Goal: Communication & Community: Answer question/provide support

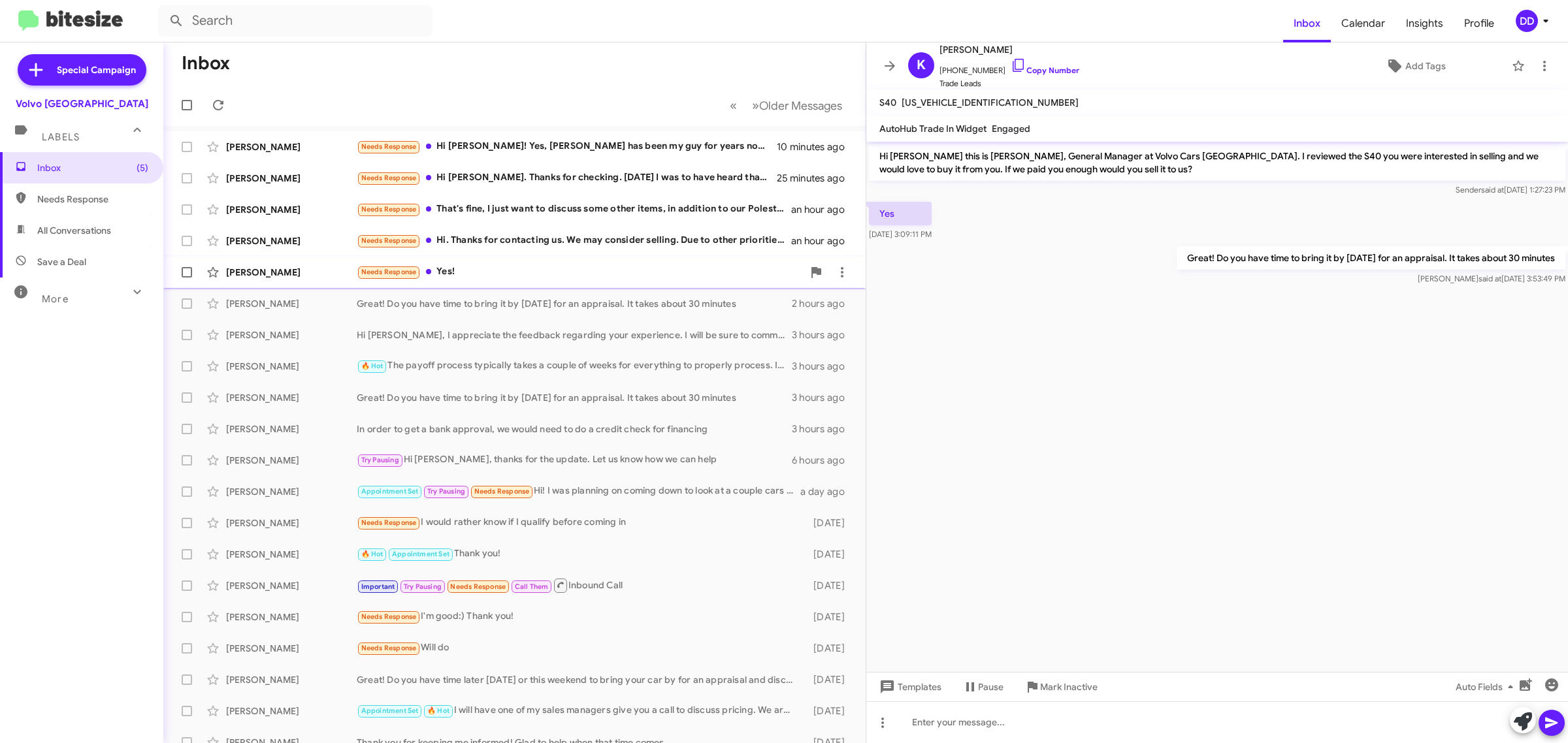
click at [575, 270] on div "Needs Response Yes!" at bounding box center [579, 272] width 447 height 15
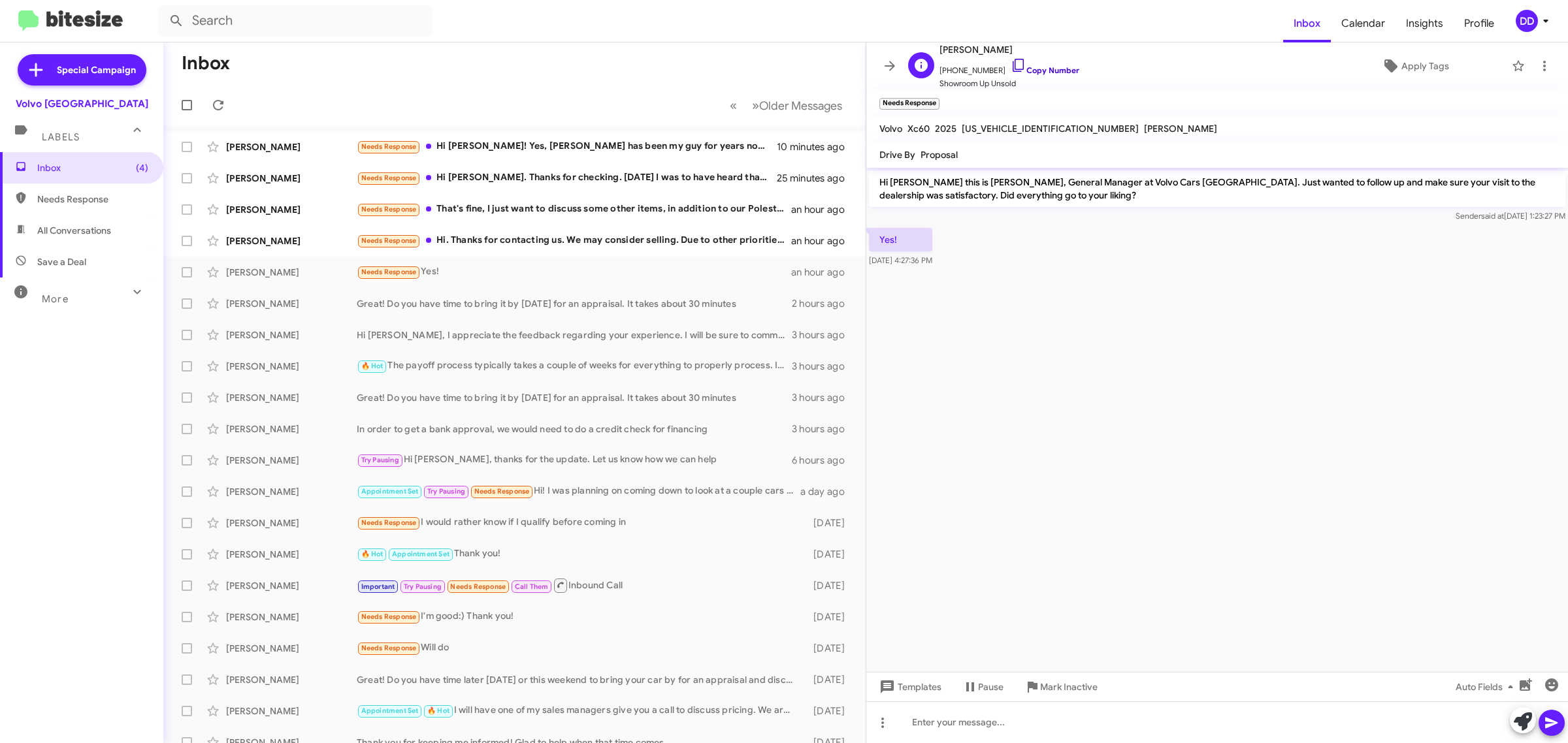
click at [1030, 72] on link "Copy Number" at bounding box center [1045, 69] width 69 height 10
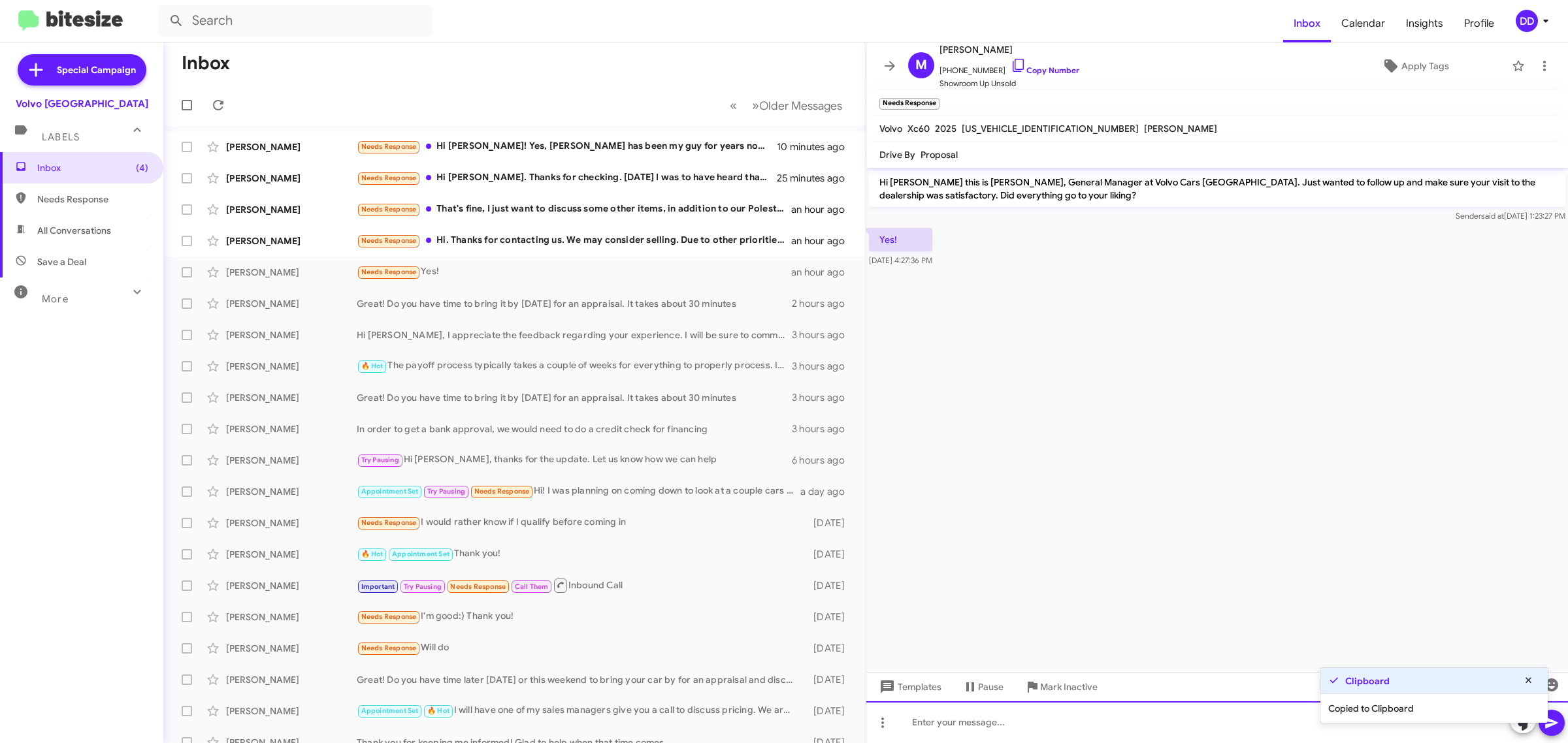
click at [1023, 730] on div at bounding box center [1217, 722] width 702 height 42
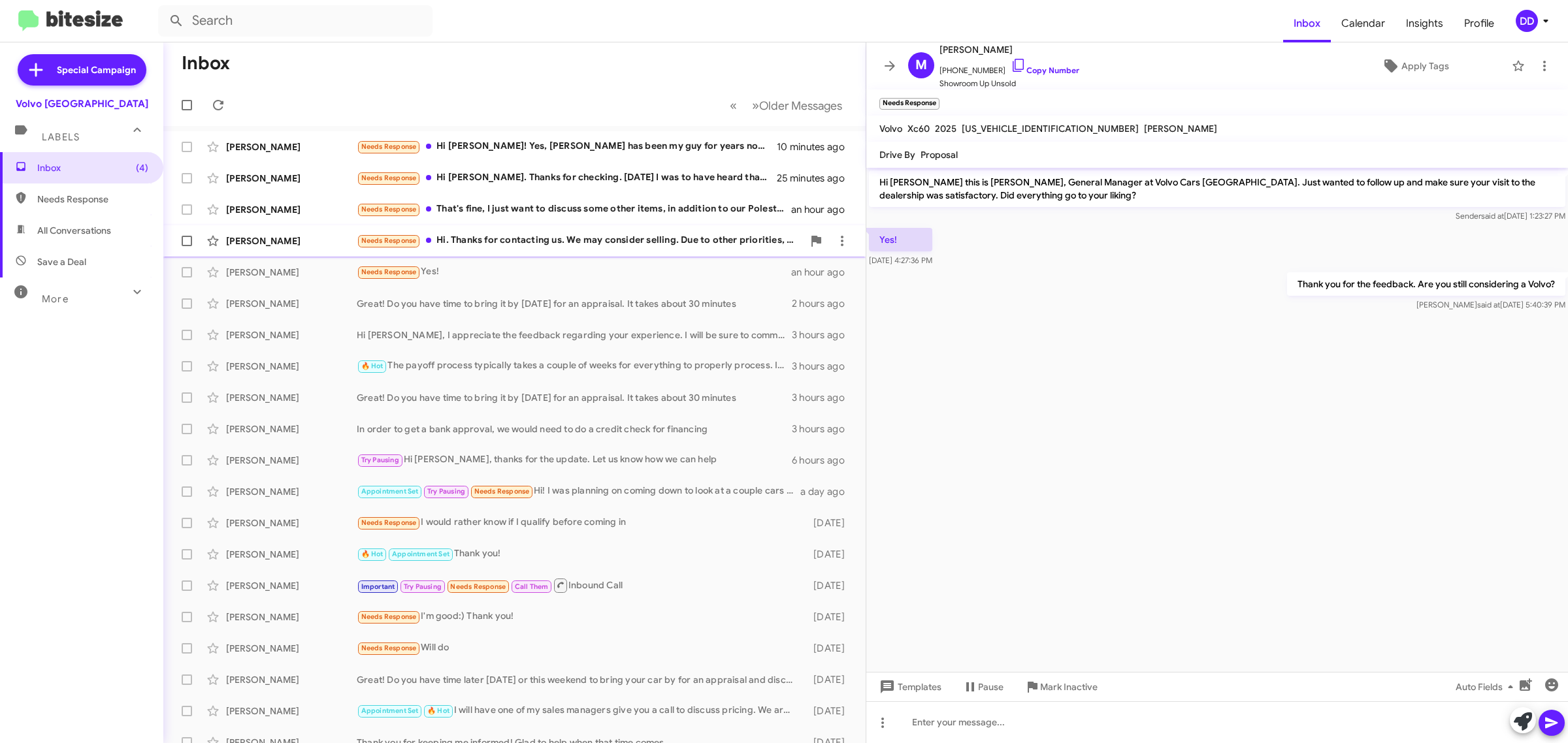
click at [645, 247] on div "Needs Response Hi. Thanks for contacting us. We may consider selling. Due to ot…" at bounding box center [579, 241] width 447 height 15
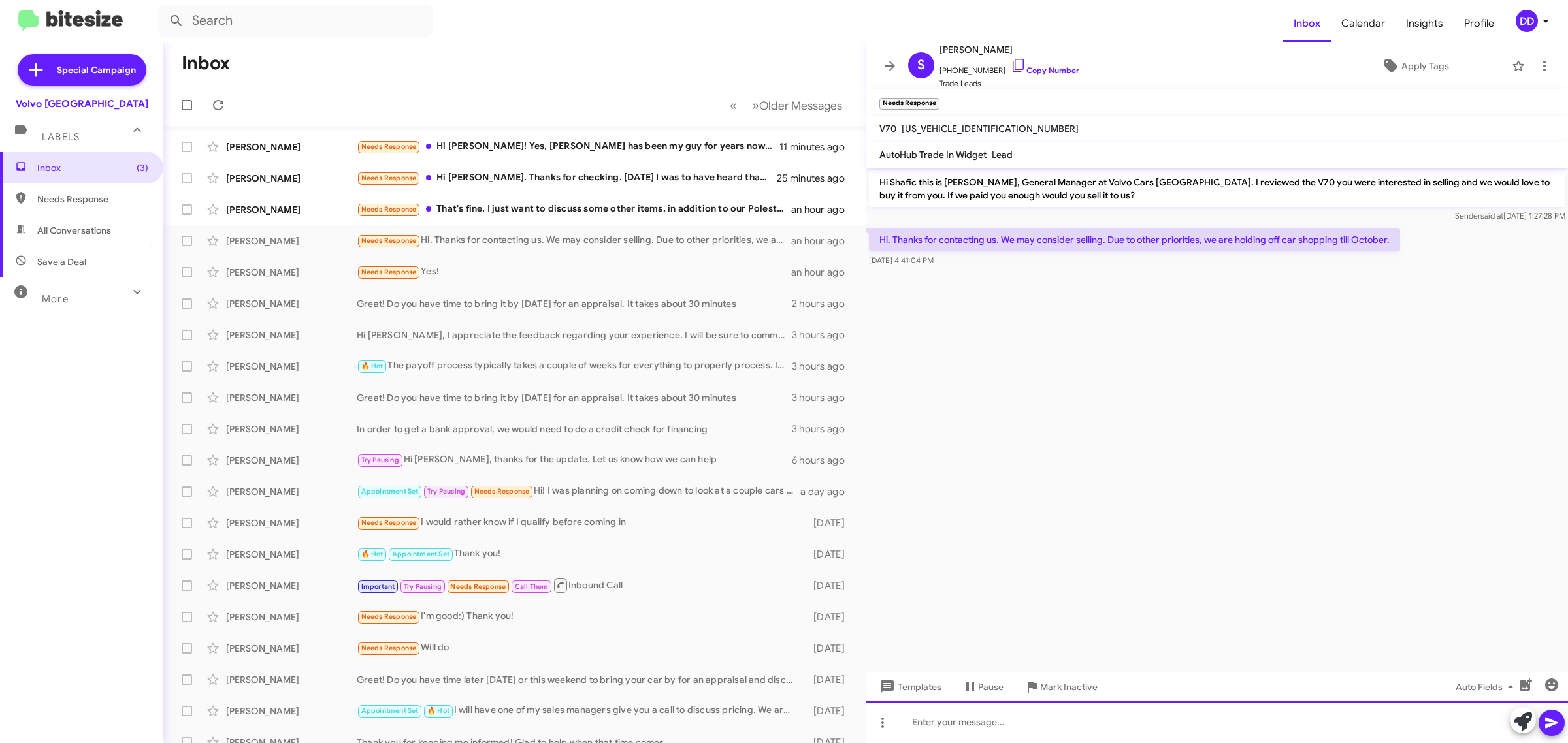
click at [1162, 725] on div at bounding box center [1217, 722] width 702 height 42
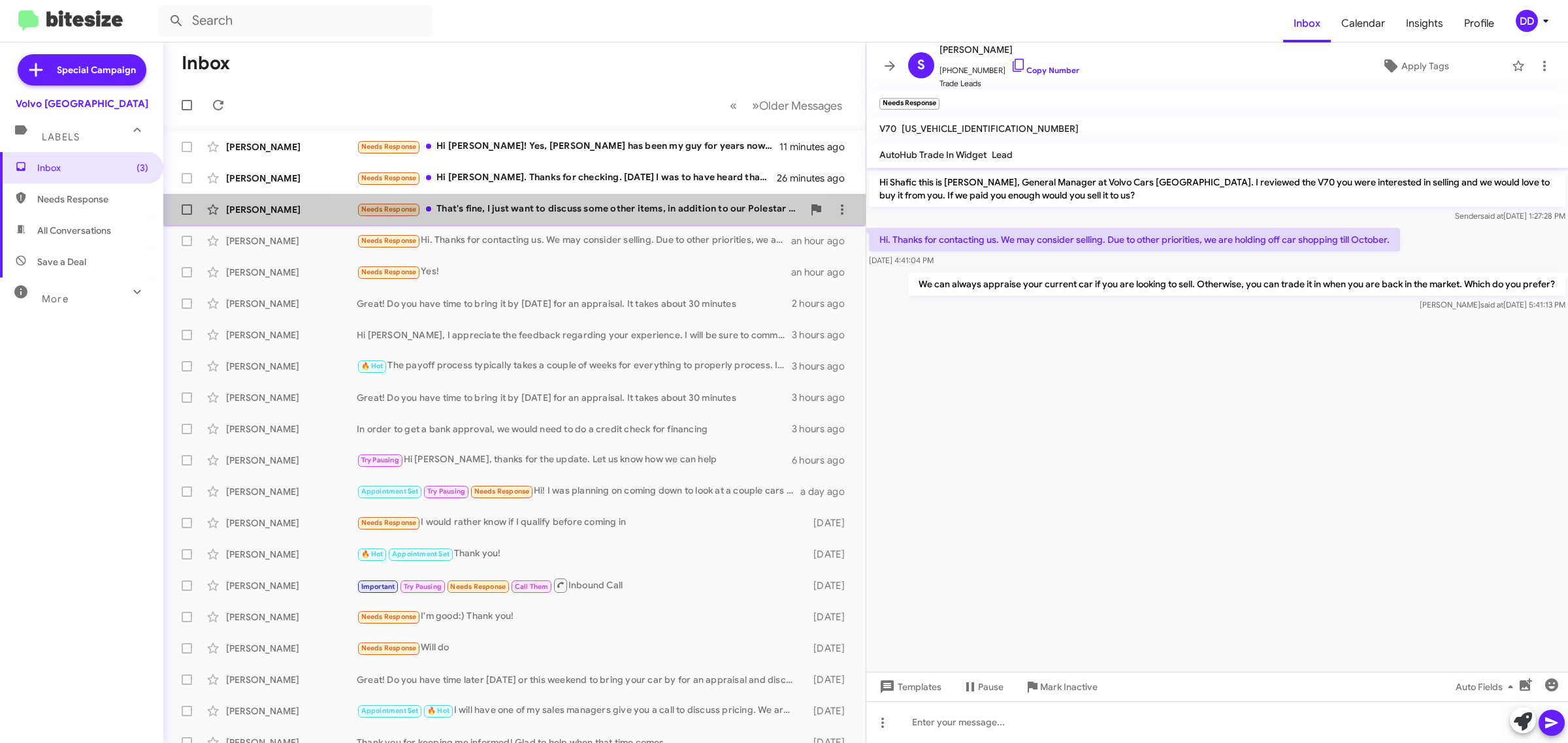
click at [569, 214] on div "Needs Response That's fine, I just want to discuss some other items, in additio…" at bounding box center [579, 208] width 447 height 15
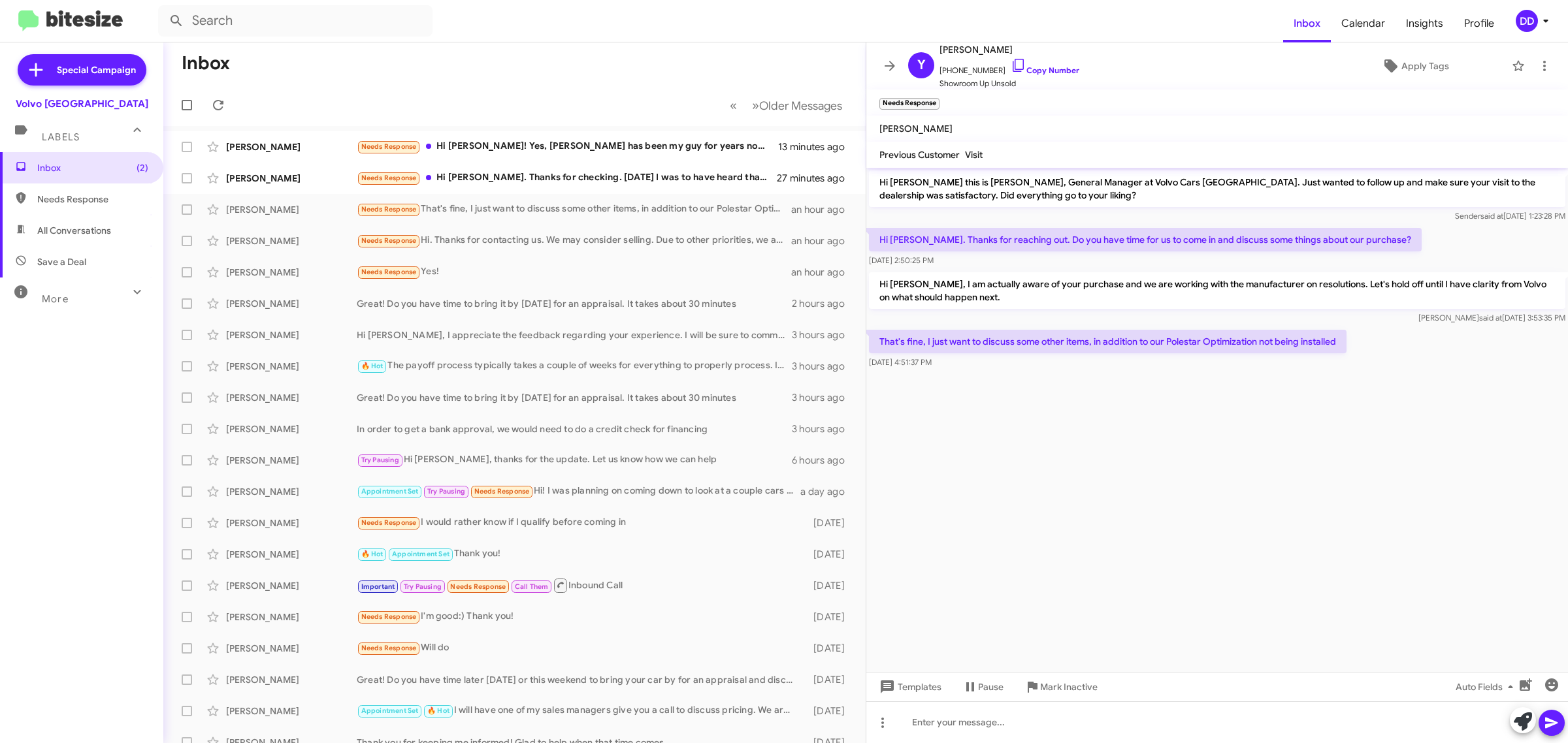
click at [1259, 478] on cdk-virtual-scroll-viewport "Hi [PERSON_NAME] this is [PERSON_NAME], General Manager at Volvo Cars [GEOGRAPH…" at bounding box center [1217, 420] width 702 height 504
click at [1292, 561] on cdk-virtual-scroll-viewport "Hi [PERSON_NAME] this is [PERSON_NAME], General Manager at Volvo Cars [GEOGRAPH…" at bounding box center [1217, 420] width 702 height 504
click at [1293, 720] on div at bounding box center [1217, 722] width 702 height 42
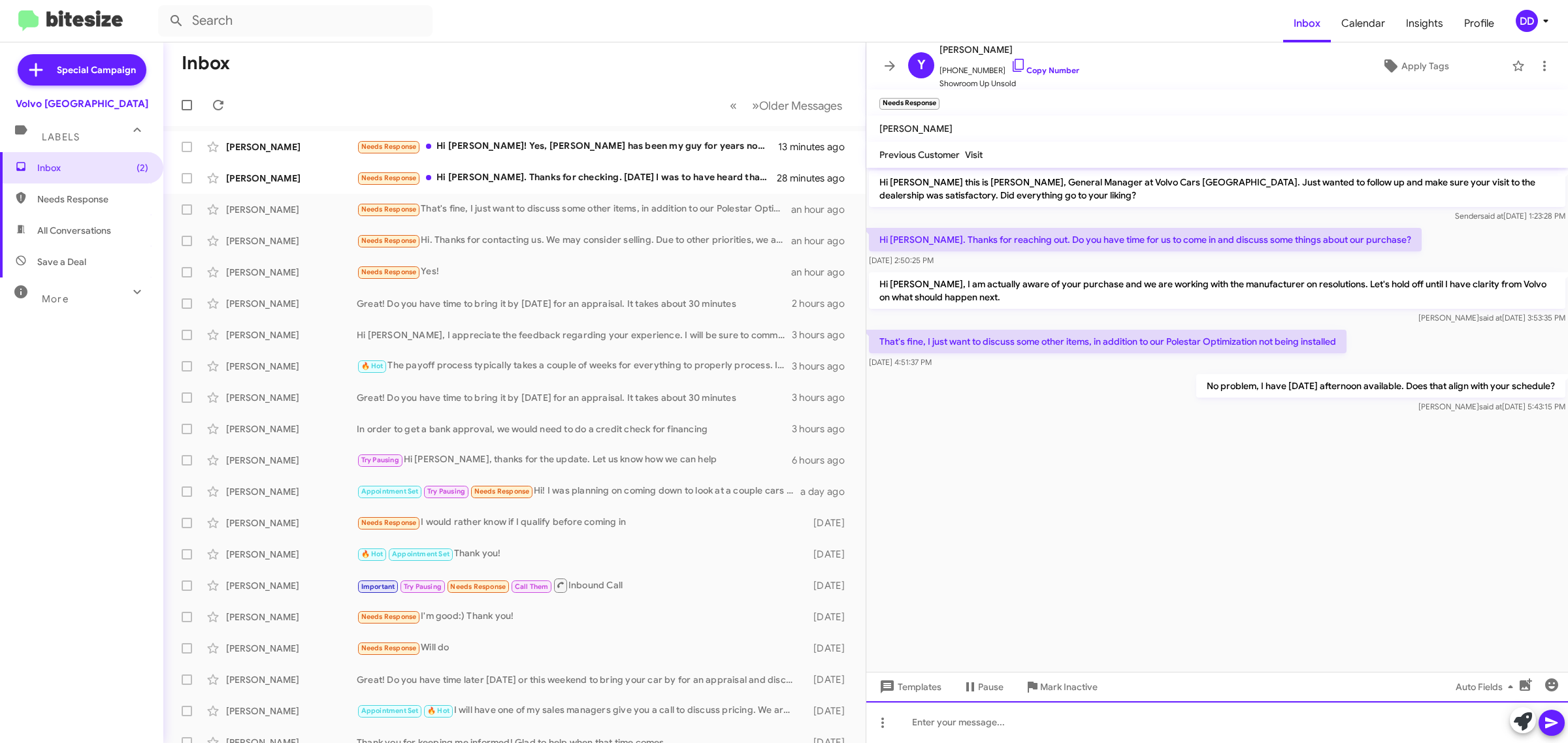
click at [1096, 720] on div at bounding box center [1217, 722] width 702 height 42
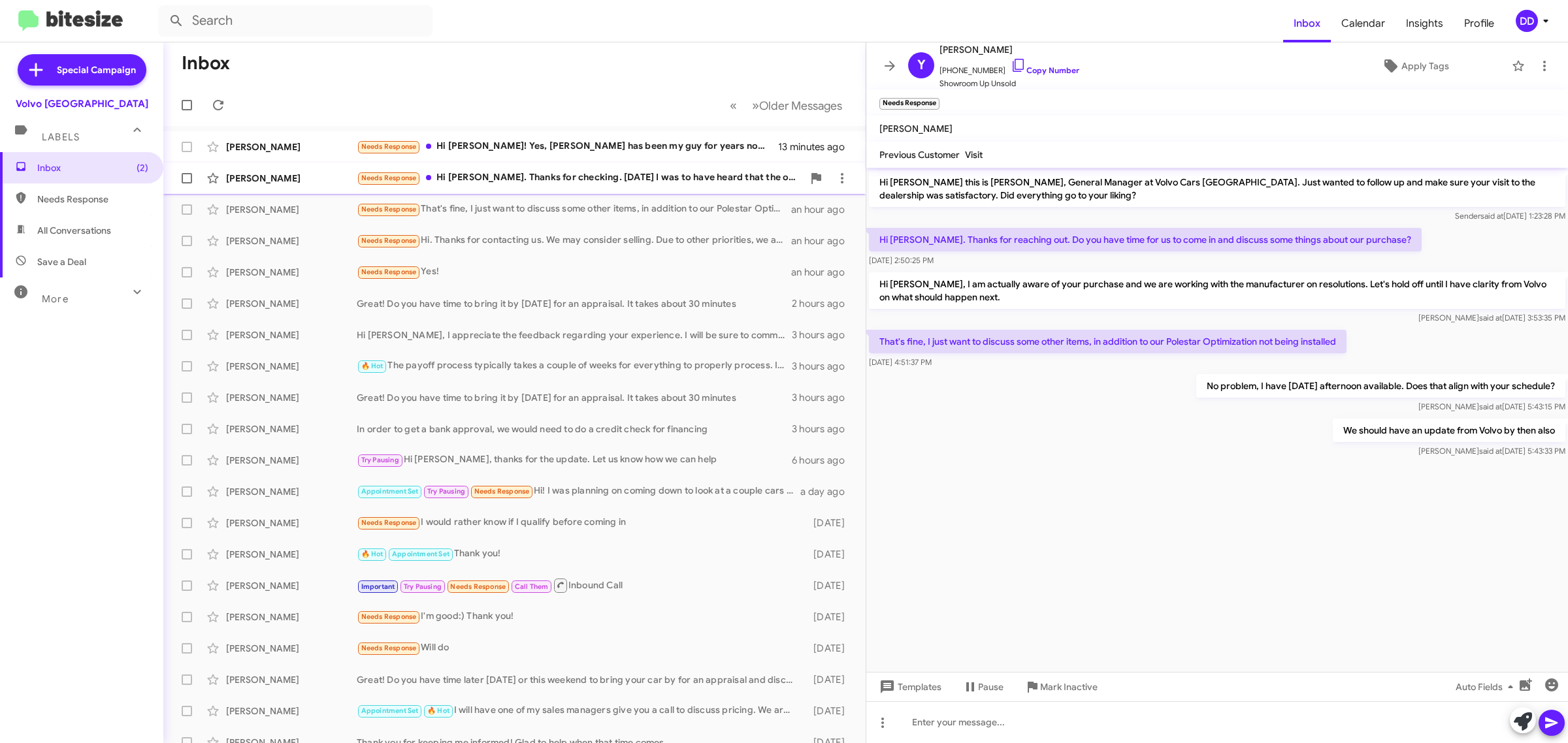
click at [516, 174] on div "Needs Response Hi [PERSON_NAME]. Thanks for checking. [DATE] I was to have hear…" at bounding box center [579, 177] width 447 height 15
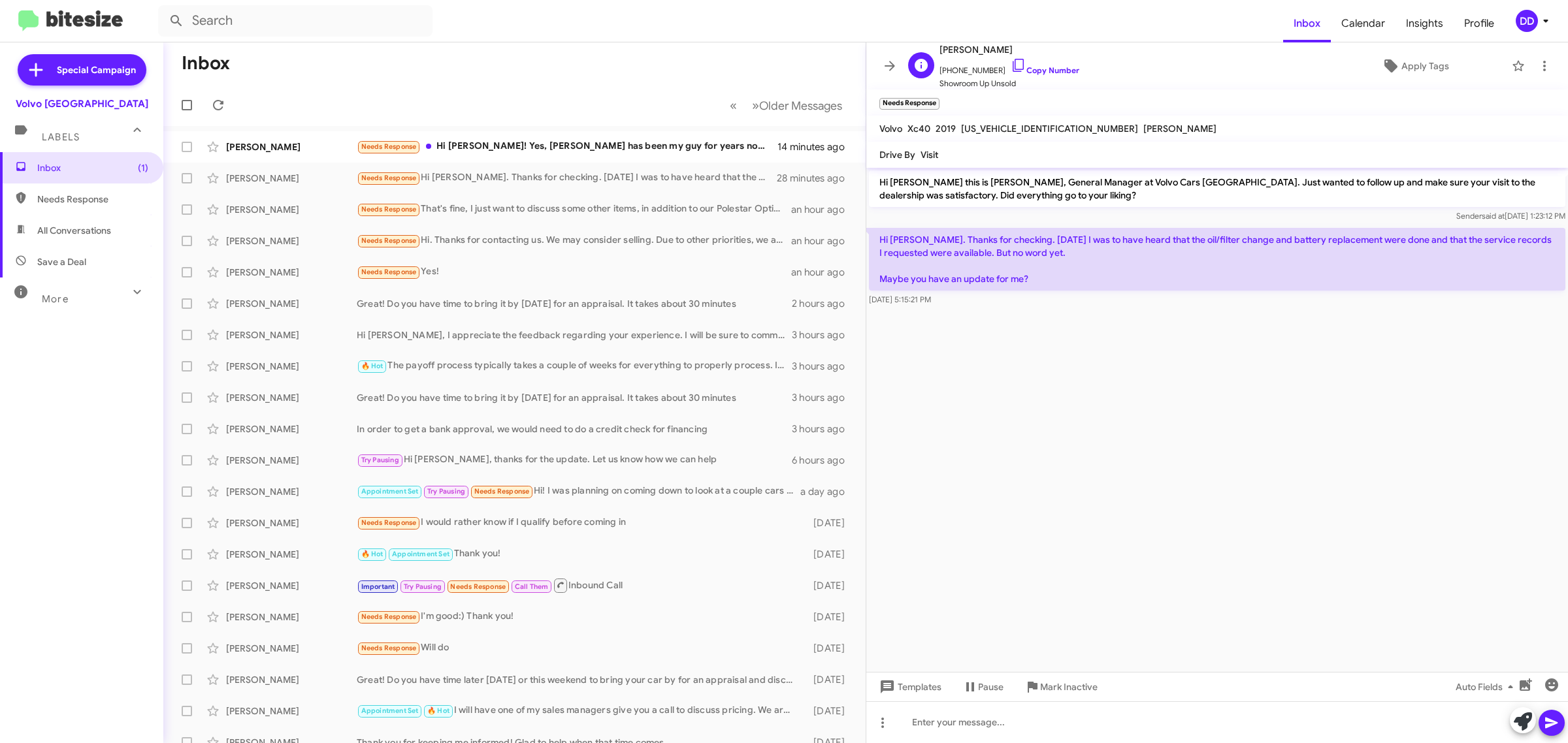
click at [1043, 65] on span "[PHONE_NUMBER] Copy Number" at bounding box center [1009, 67] width 140 height 20
click at [1034, 69] on link "Copy Number" at bounding box center [1045, 69] width 69 height 10
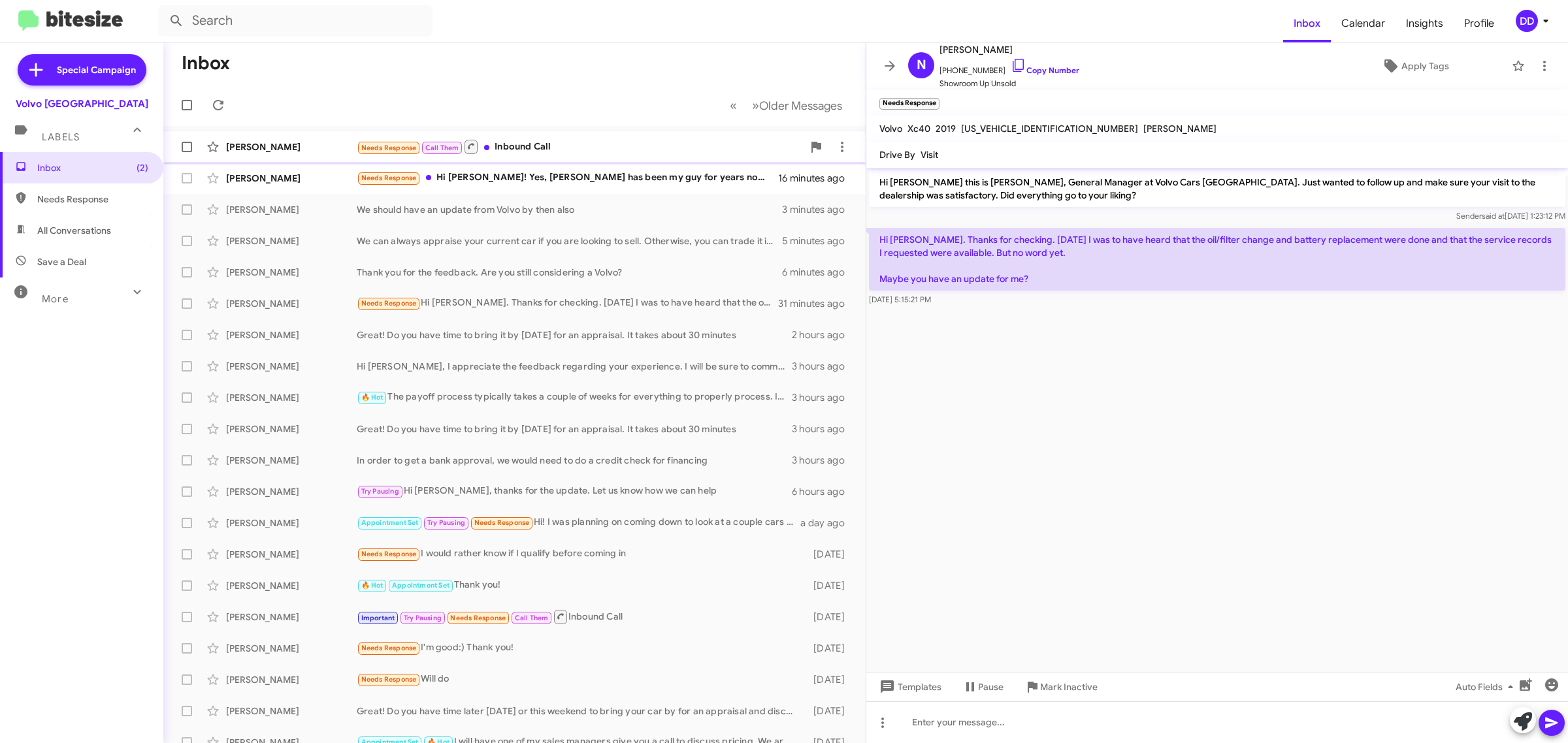
click at [598, 137] on div "[PERSON_NAME] Needs Response Call Them Inbound Call a few seconds ago" at bounding box center [514, 146] width 681 height 26
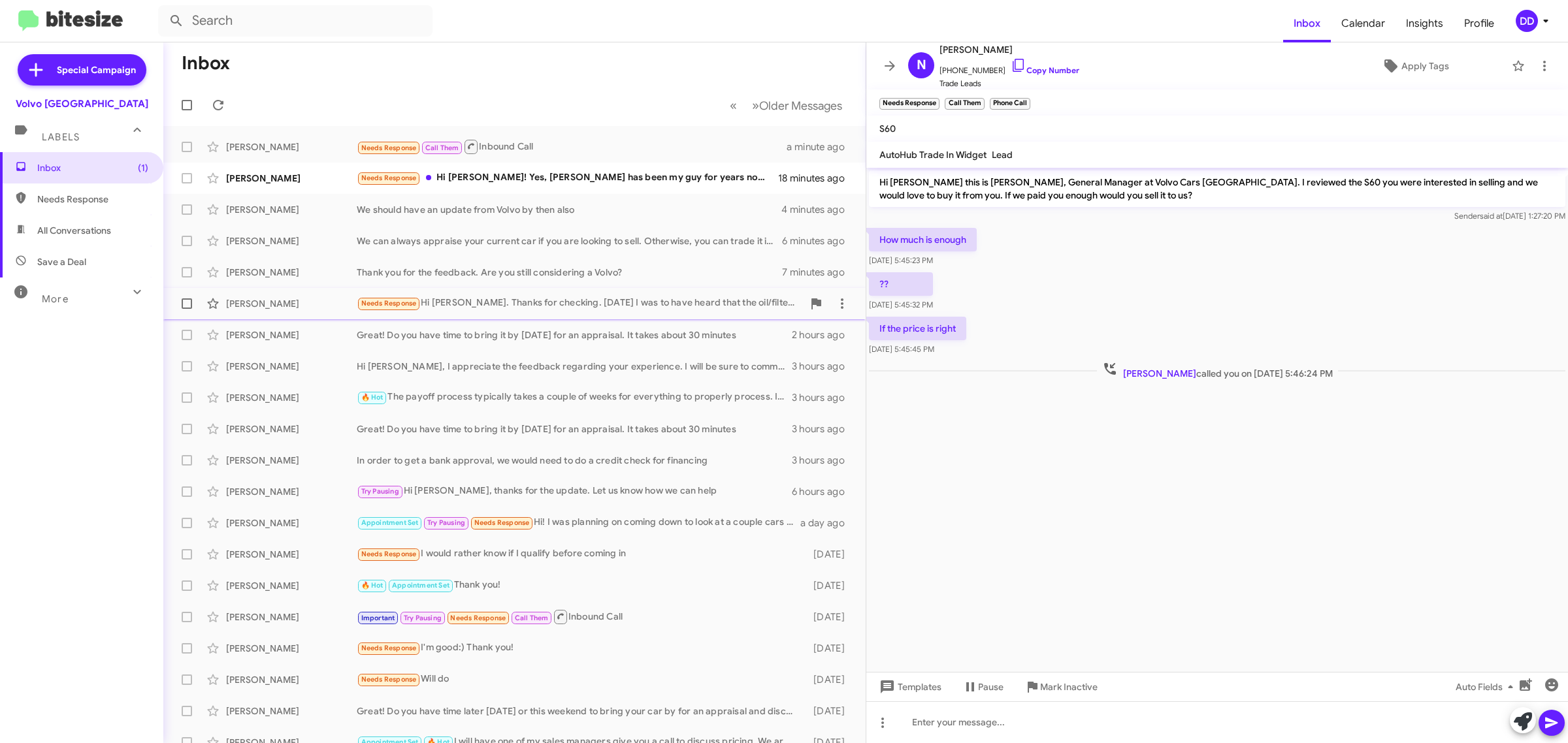
click at [524, 300] on div "Needs Response Hi [PERSON_NAME]. Thanks for checking. [DATE] I was to have hear…" at bounding box center [579, 303] width 447 height 15
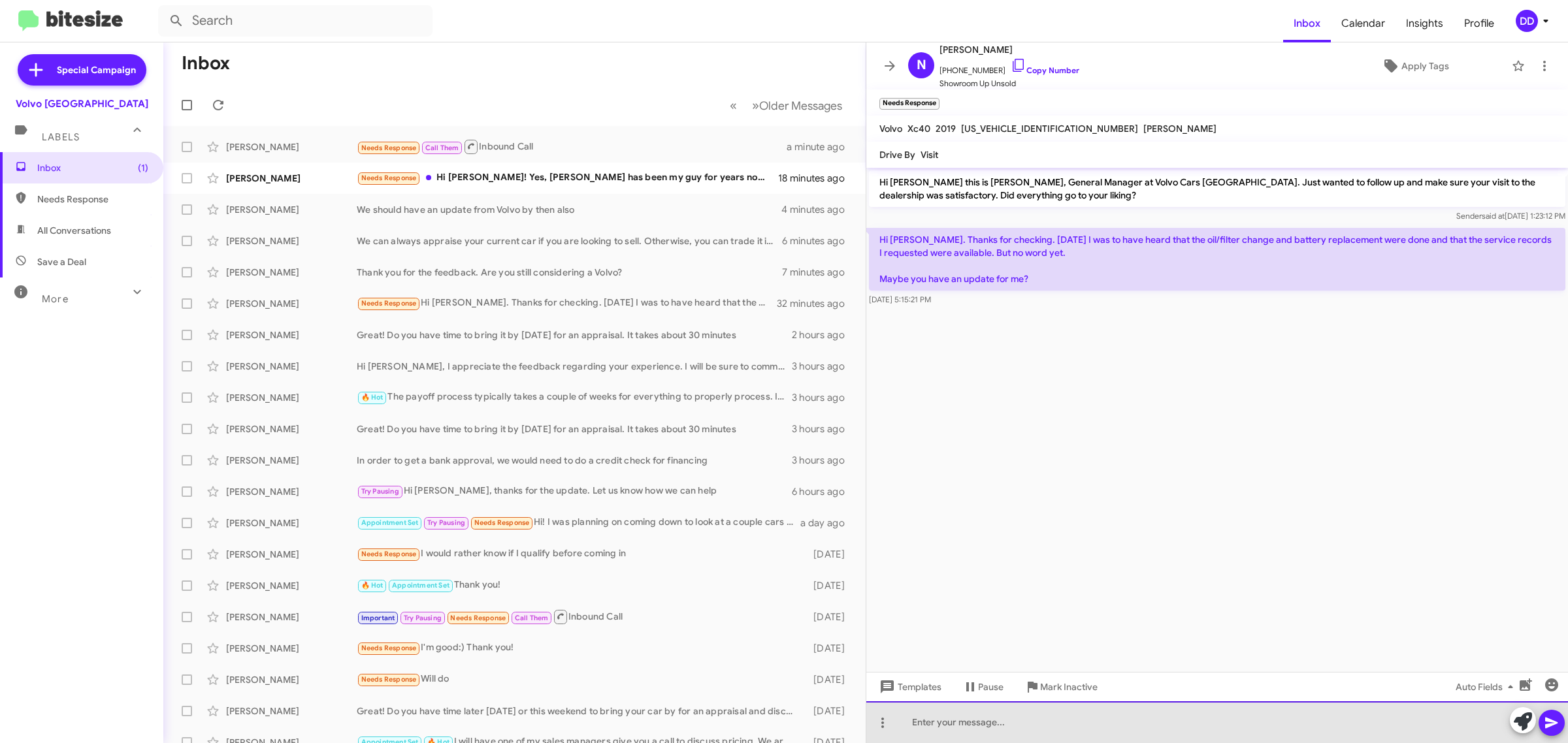
click at [1132, 735] on div at bounding box center [1217, 722] width 702 height 42
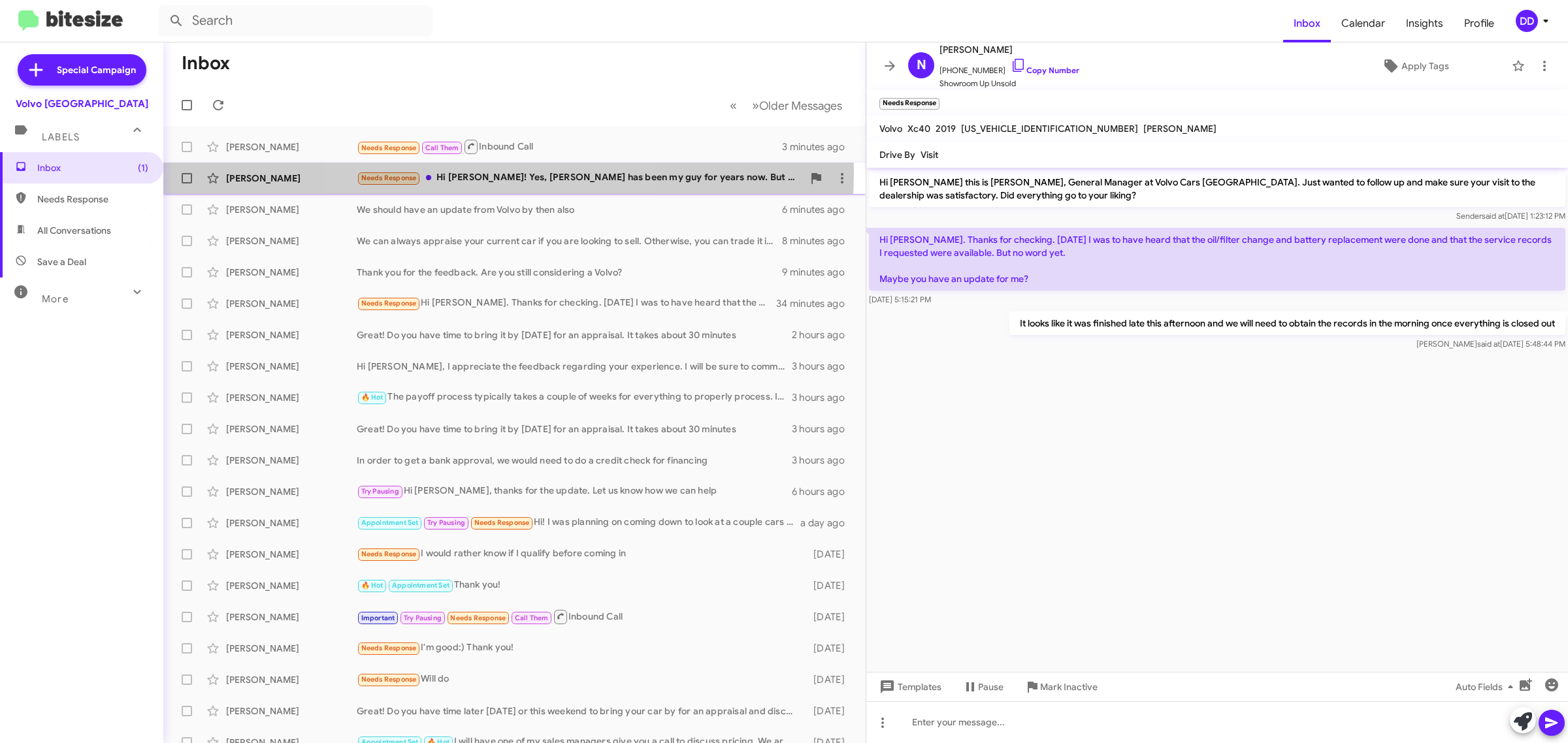
click at [506, 173] on div "Needs Response Hi [PERSON_NAME]! Yes, [PERSON_NAME] has been my guy for years n…" at bounding box center [579, 177] width 447 height 15
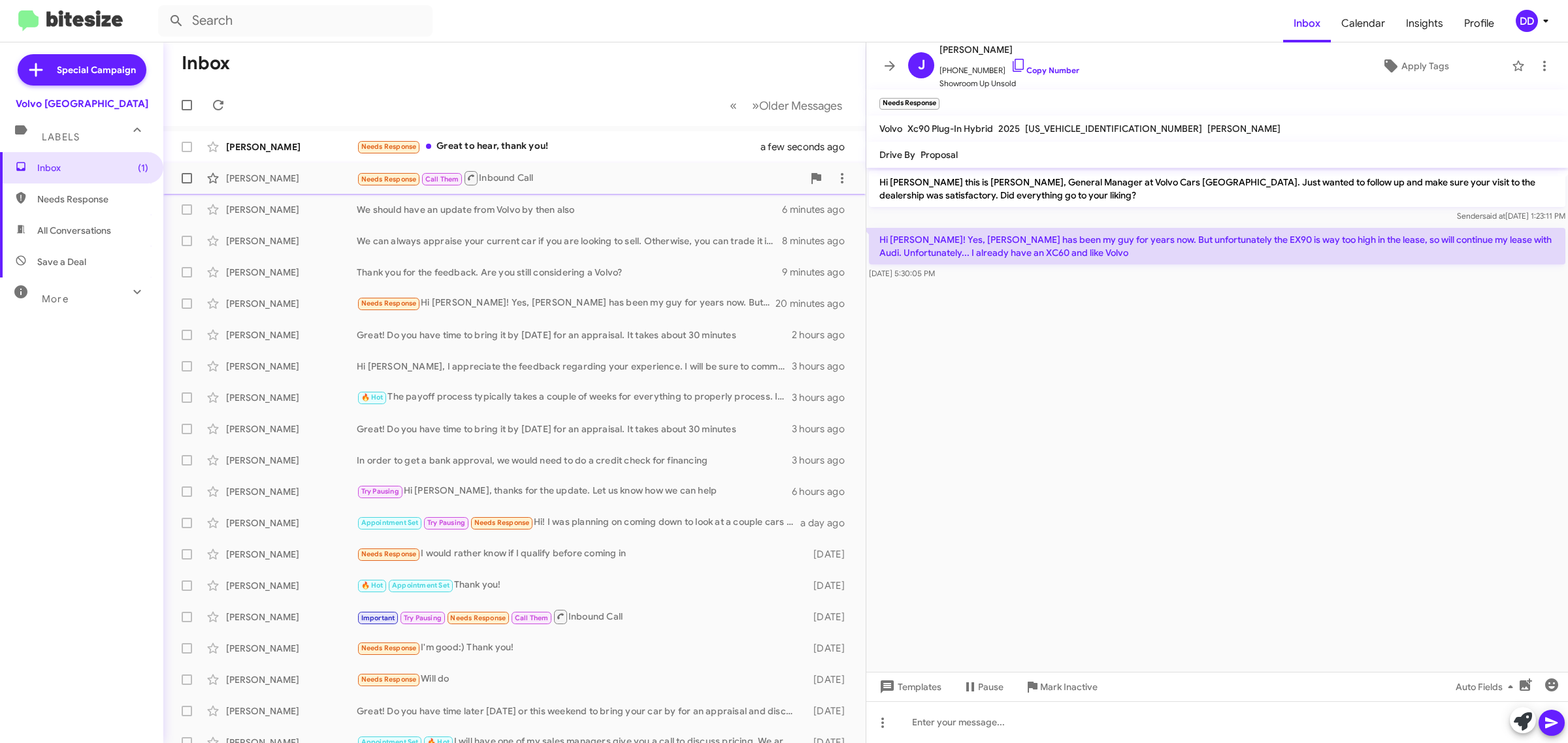
click at [596, 176] on div "Needs Response Call Them Inbound Call" at bounding box center [579, 178] width 447 height 16
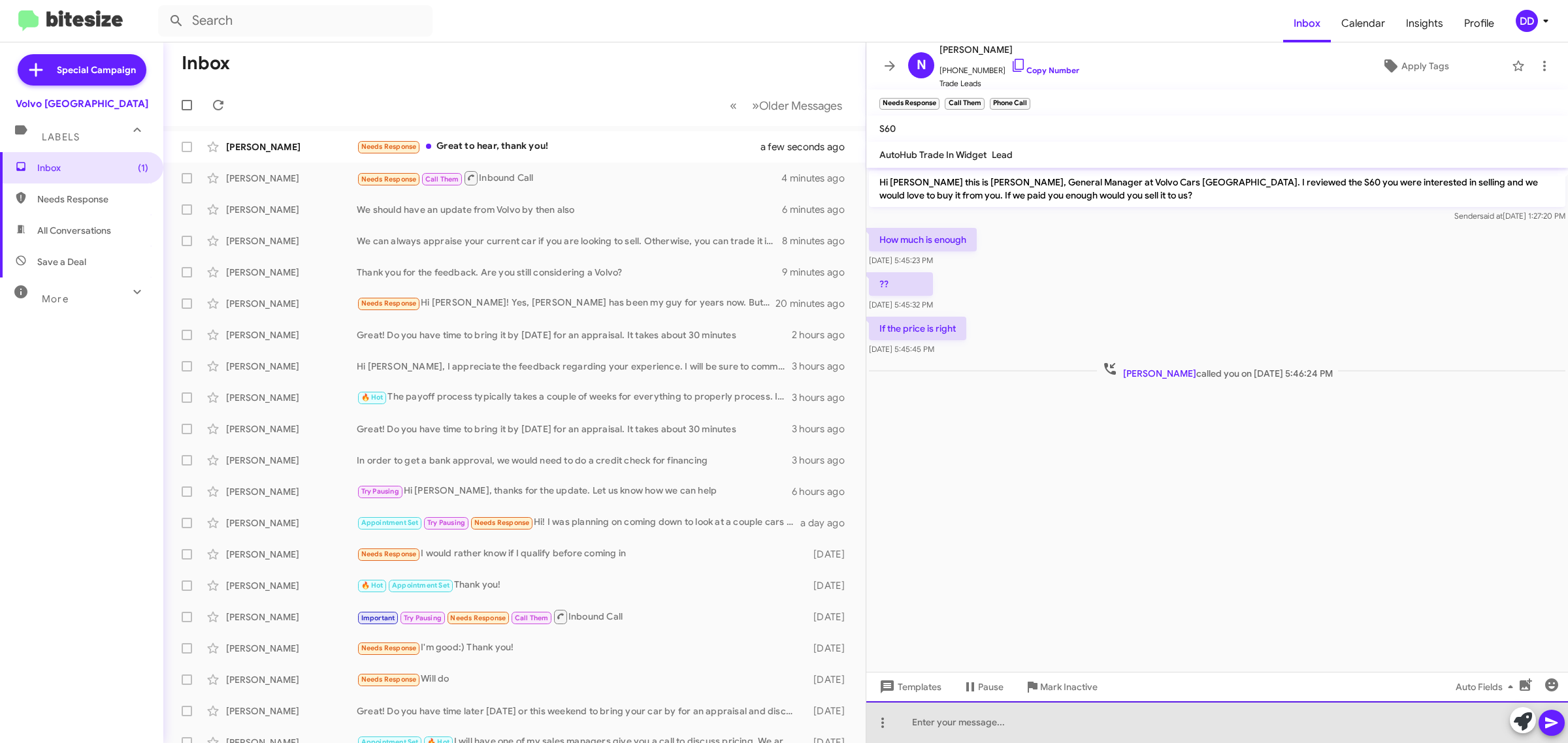
click at [1002, 729] on div at bounding box center [1217, 722] width 702 height 42
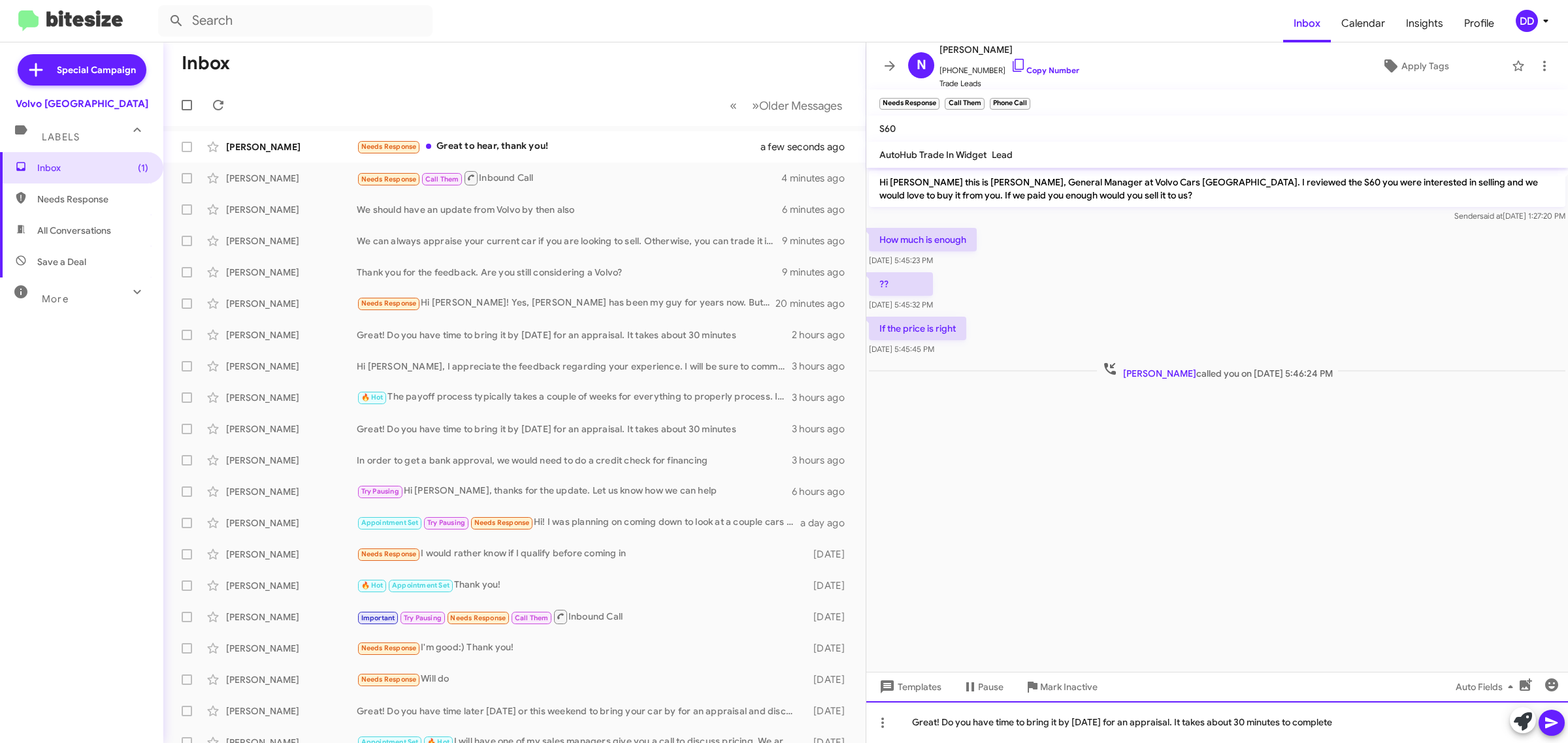
click at [1093, 720] on div "Great! Do you have time to bring it by [DATE] for an appraisal. It takes about …" at bounding box center [1217, 722] width 702 height 42
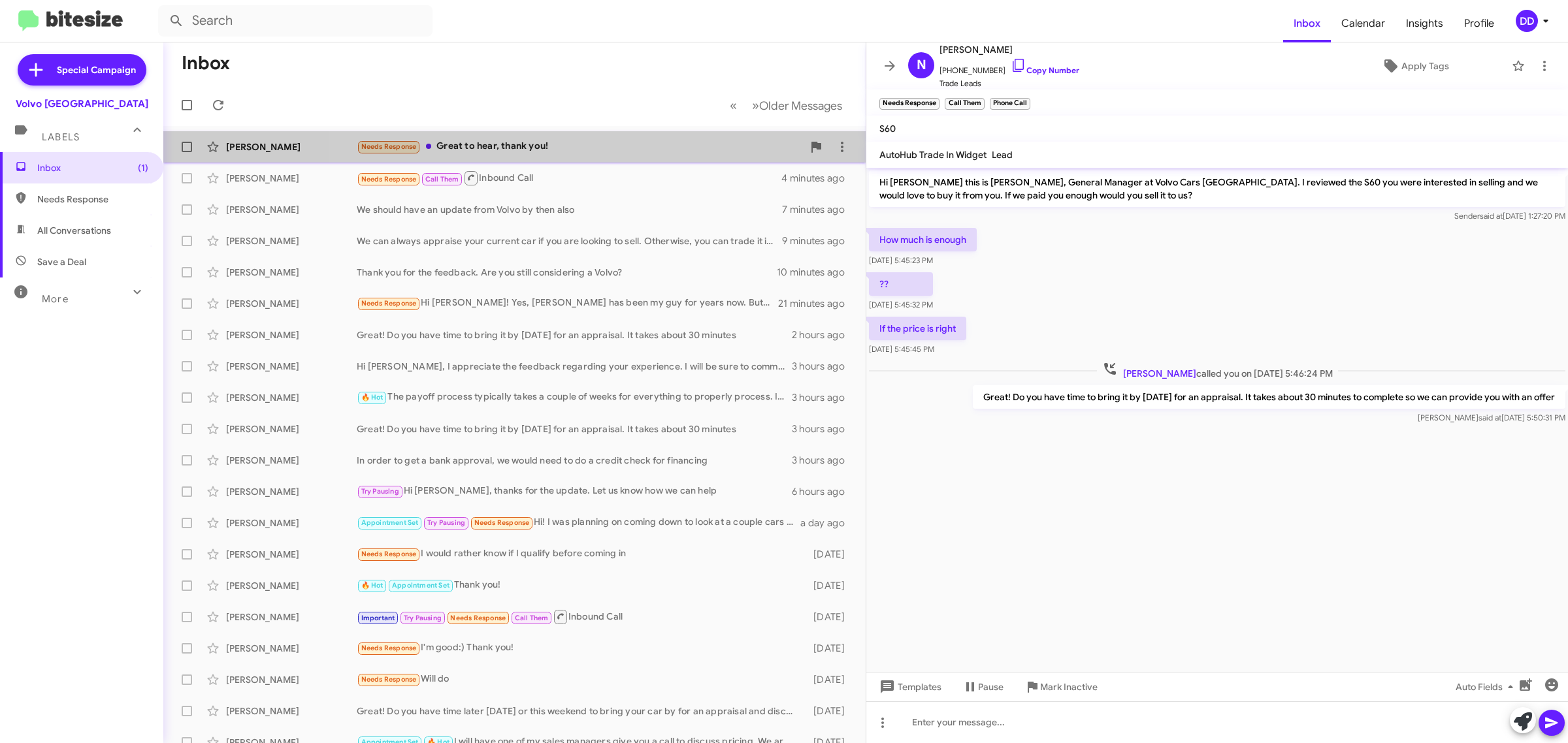
click at [590, 151] on div "Needs Response Great to hear, thank you!" at bounding box center [579, 146] width 447 height 15
